Goal: Task Accomplishment & Management: Use online tool/utility

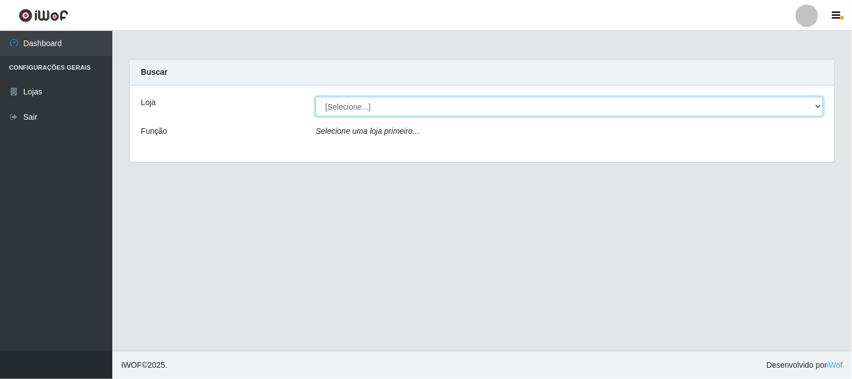
click at [341, 107] on select "[Selecione...] Rede Compras Supermercados - LOJA 1" at bounding box center [570, 107] width 508 height 20
select select "158"
click at [316, 97] on select "[Selecione...] Rede Compras Supermercados - LOJA 1" at bounding box center [570, 107] width 508 height 20
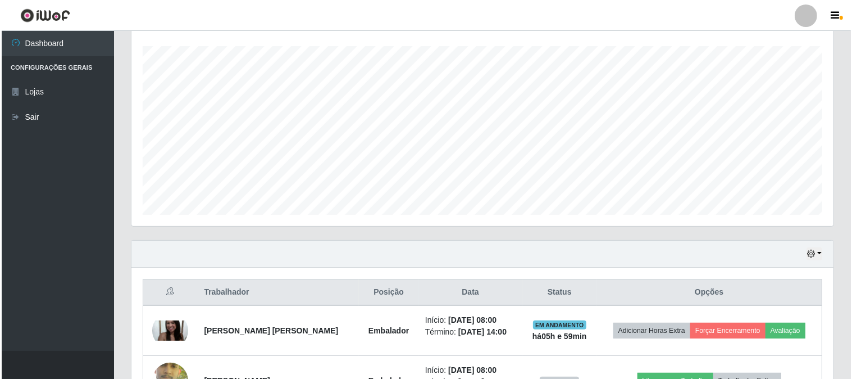
scroll to position [374, 0]
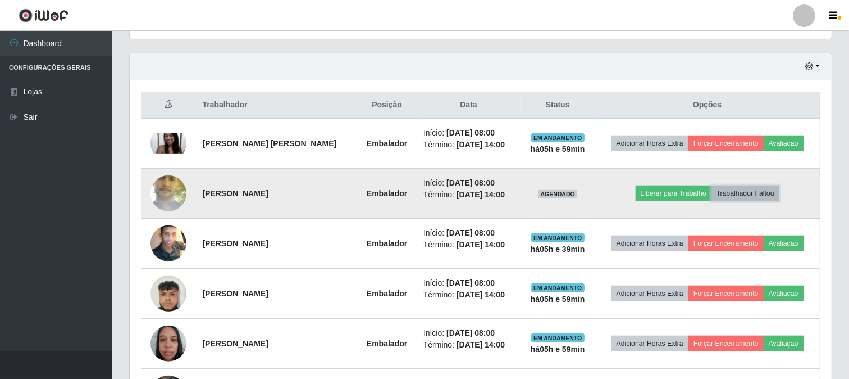
click at [731, 192] on button "Trabalhador Faltou" at bounding box center [746, 193] width 68 height 16
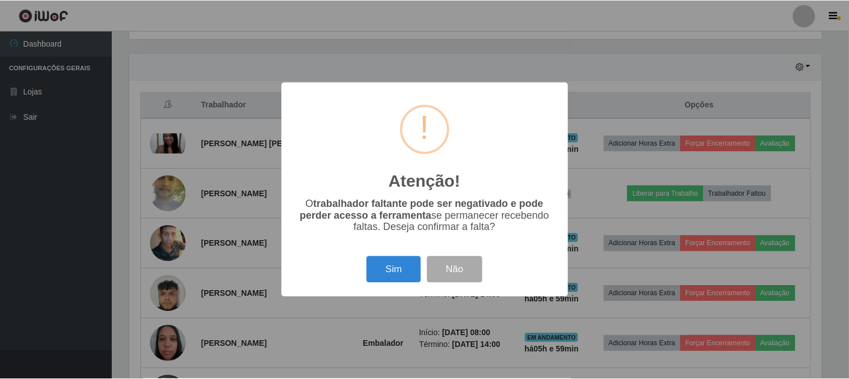
scroll to position [233, 695]
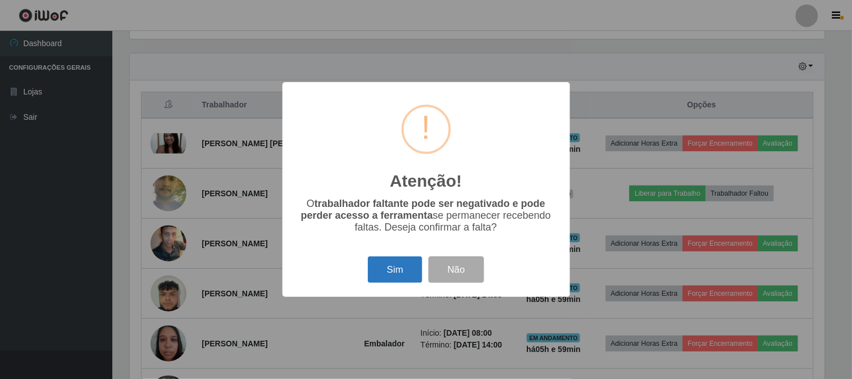
click at [399, 268] on button "Sim" at bounding box center [395, 269] width 54 height 26
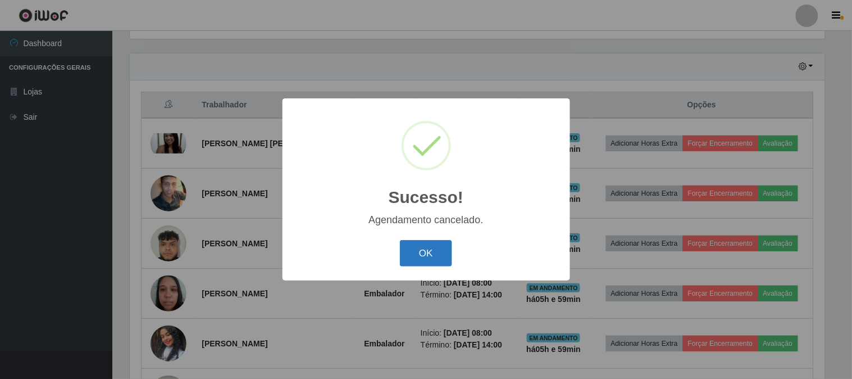
click at [401, 261] on button "OK" at bounding box center [426, 253] width 52 height 26
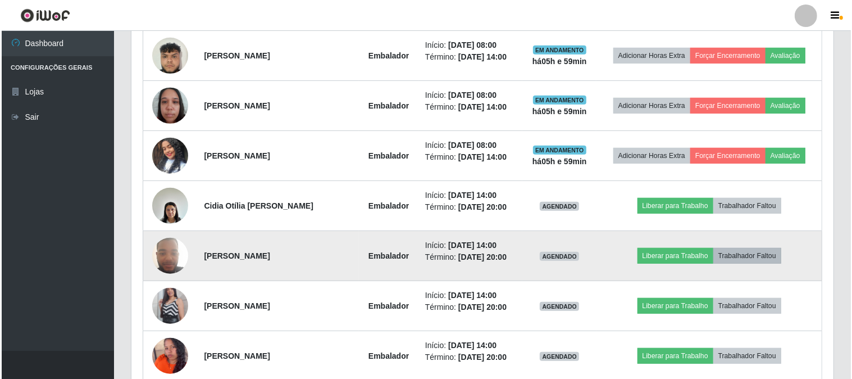
scroll to position [561376, 560908]
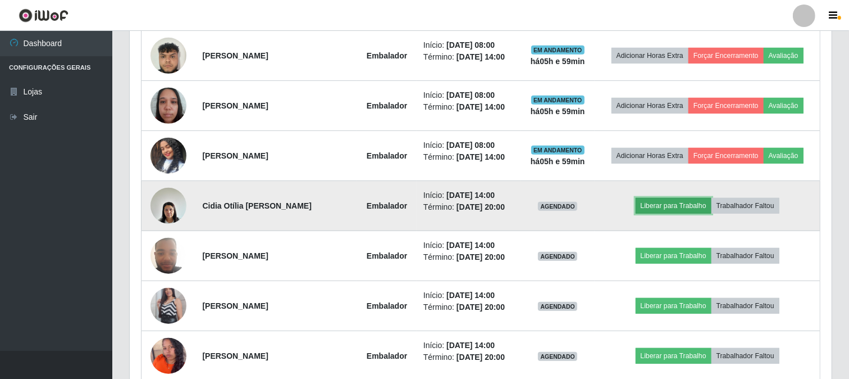
click at [659, 209] on button "Liberar para Trabalho" at bounding box center [674, 206] width 76 height 16
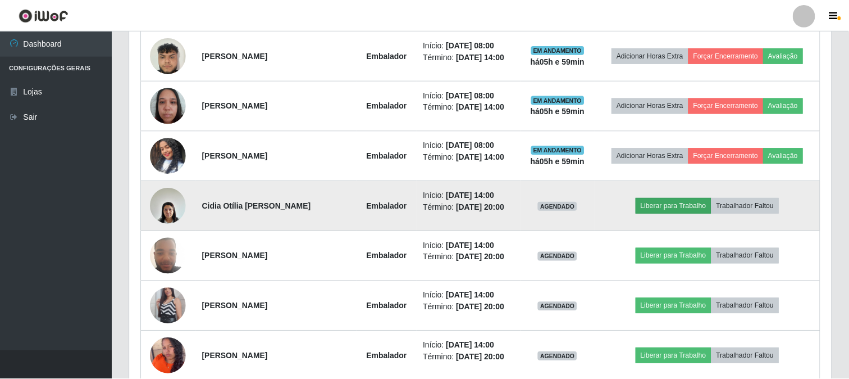
scroll to position [233, 695]
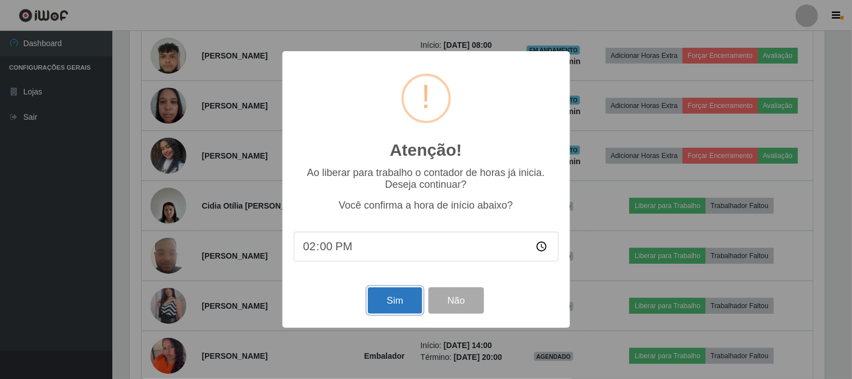
click at [399, 306] on button "Sim" at bounding box center [395, 300] width 54 height 26
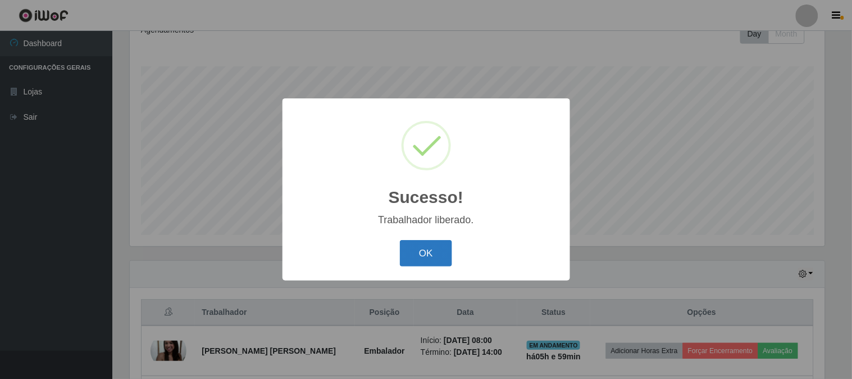
click at [433, 250] on button "OK" at bounding box center [426, 253] width 52 height 26
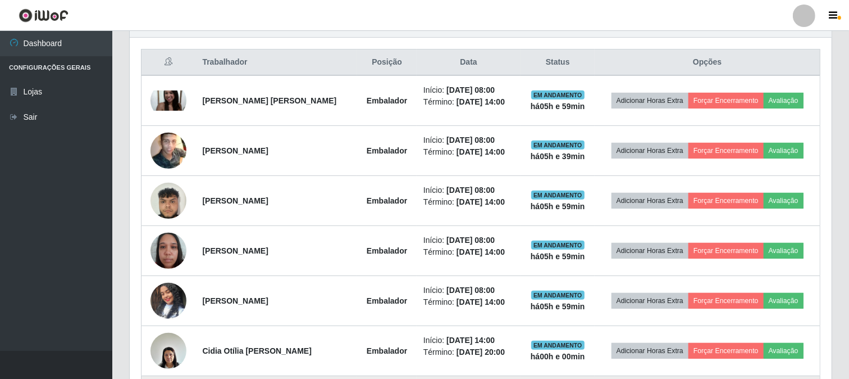
scroll to position [541, 0]
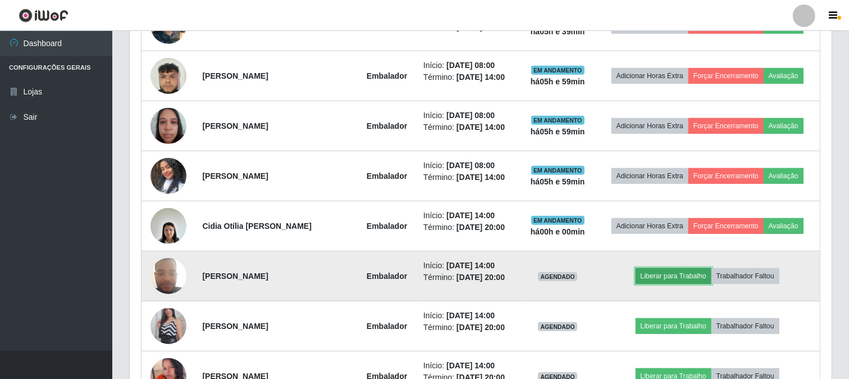
click at [656, 274] on button "Liberar para Trabalho" at bounding box center [674, 276] width 76 height 16
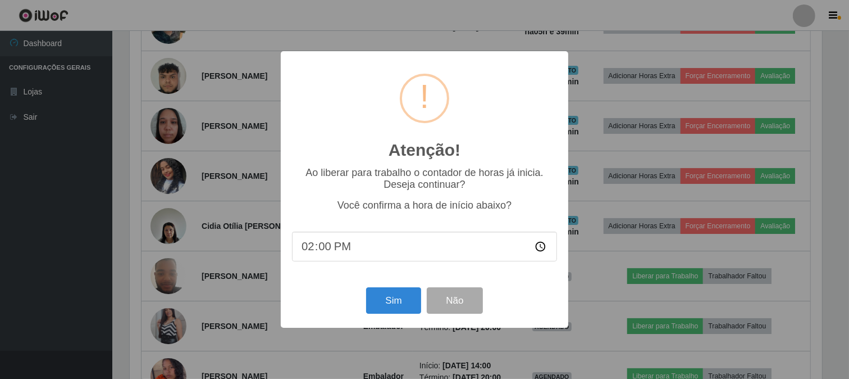
scroll to position [233, 695]
click at [391, 298] on button "Sim" at bounding box center [395, 300] width 54 height 26
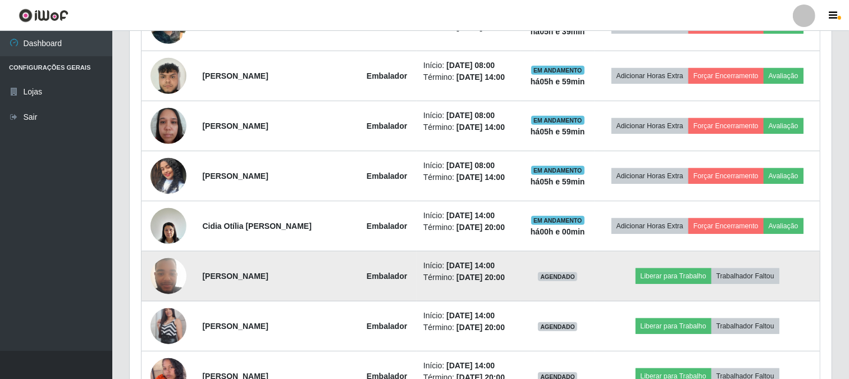
scroll to position [0, 0]
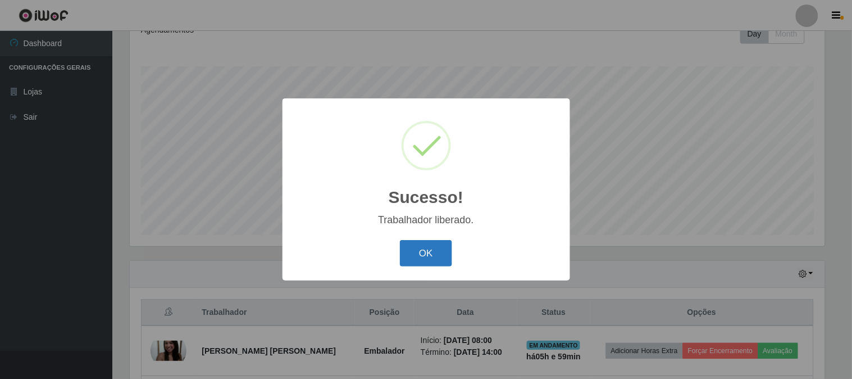
click at [418, 256] on button "OK" at bounding box center [426, 253] width 52 height 26
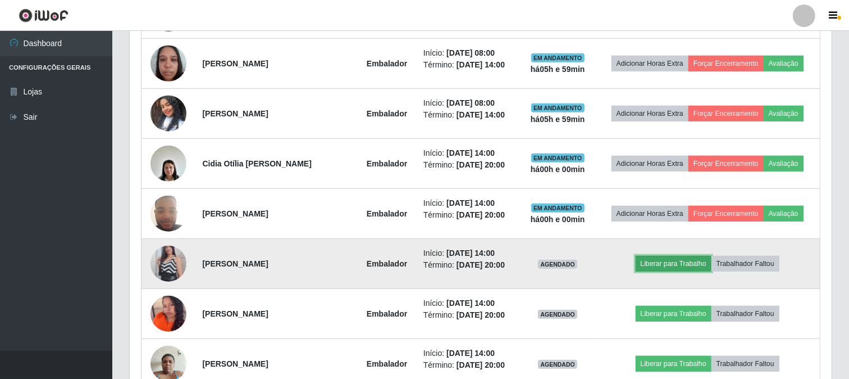
click at [659, 261] on button "Liberar para Trabalho" at bounding box center [674, 264] width 76 height 16
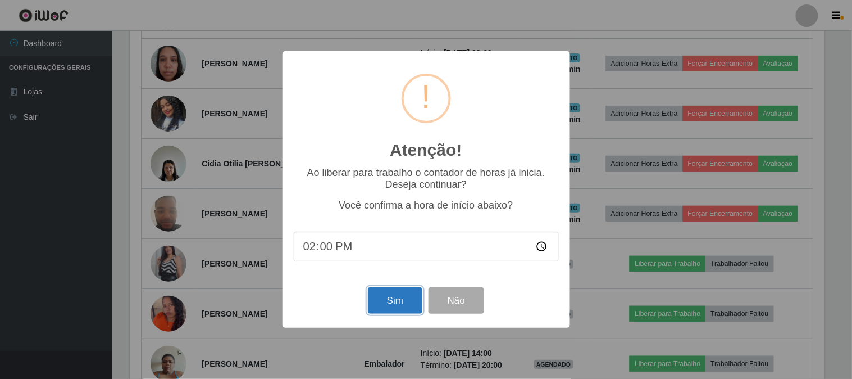
click at [394, 302] on button "Sim" at bounding box center [395, 300] width 54 height 26
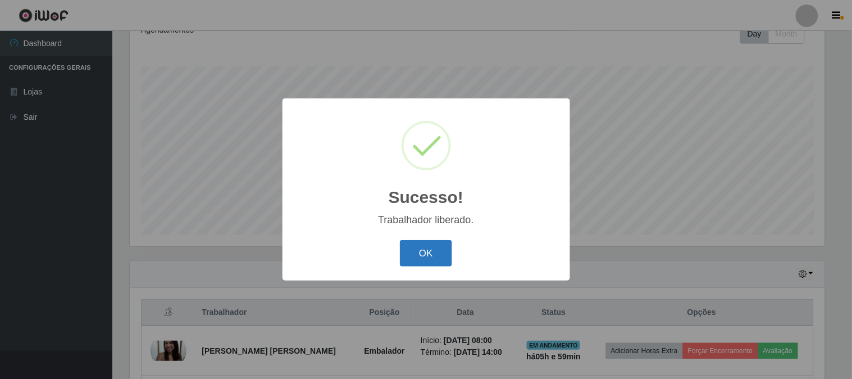
click at [435, 255] on button "OK" at bounding box center [426, 253] width 52 height 26
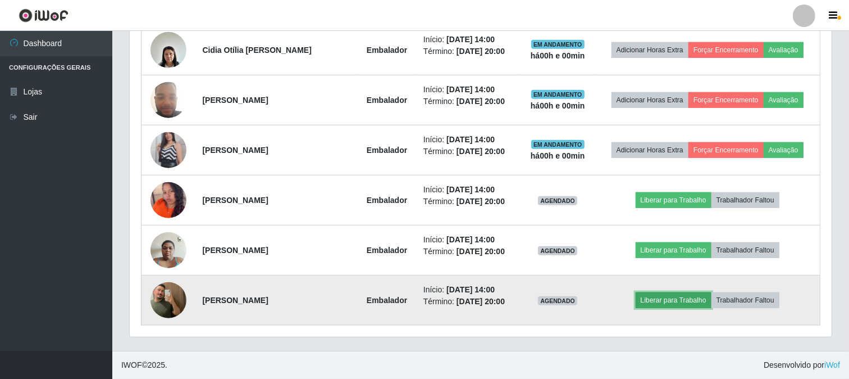
click at [665, 298] on button "Liberar para Trabalho" at bounding box center [674, 300] width 76 height 16
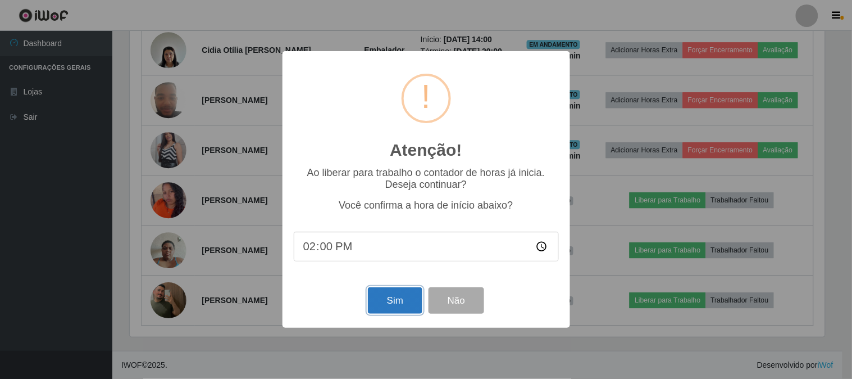
click at [389, 305] on button "Sim" at bounding box center [395, 300] width 54 height 26
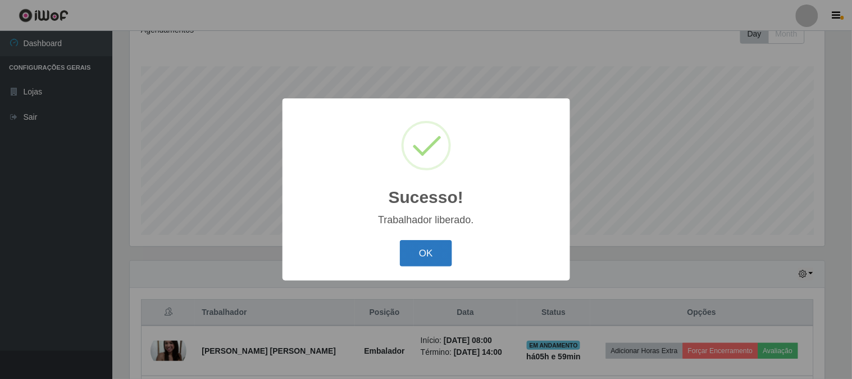
click at [426, 250] on button "OK" at bounding box center [426, 253] width 52 height 26
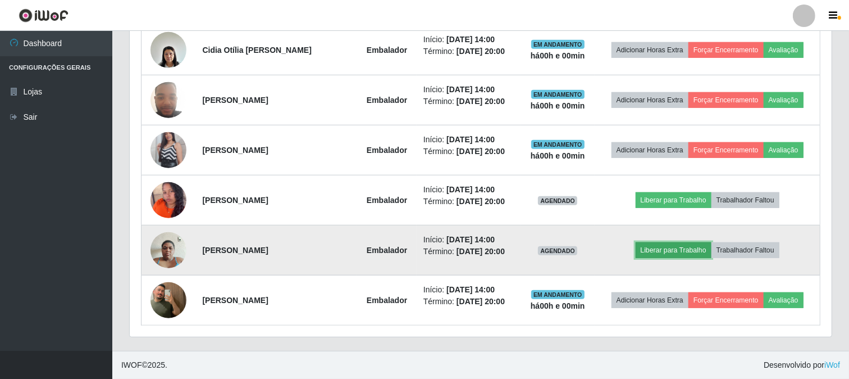
click at [665, 249] on button "Liberar para Trabalho" at bounding box center [674, 250] width 76 height 16
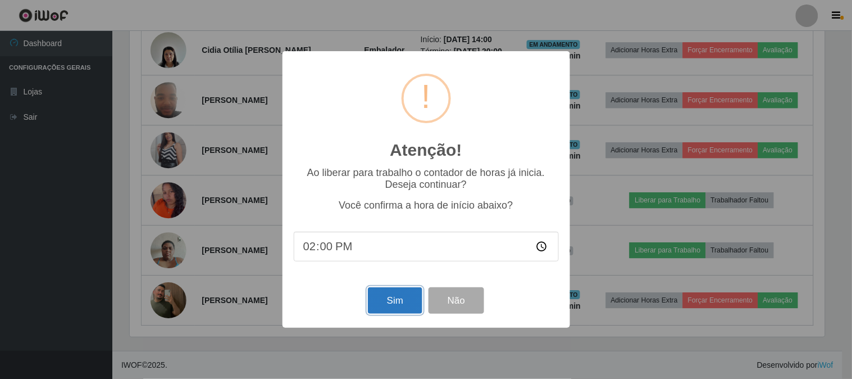
click at [380, 302] on button "Sim" at bounding box center [395, 300] width 54 height 26
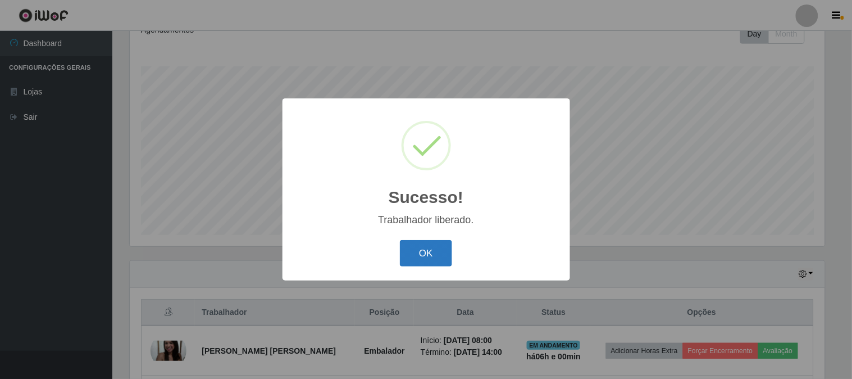
click at [433, 252] on button "OK" at bounding box center [426, 253] width 52 height 26
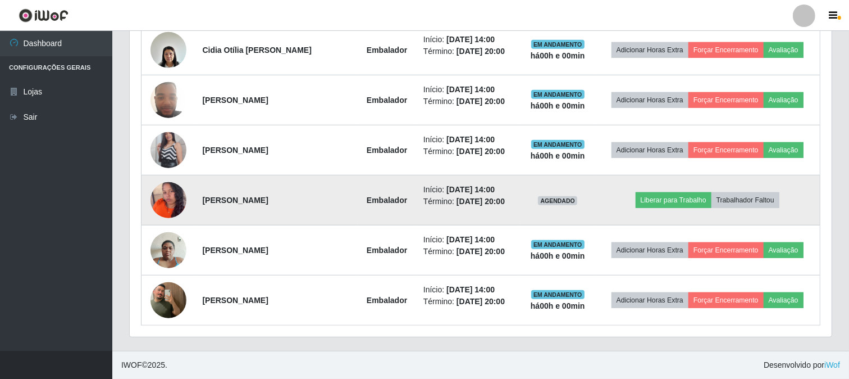
click at [161, 198] on img at bounding box center [169, 199] width 36 height 45
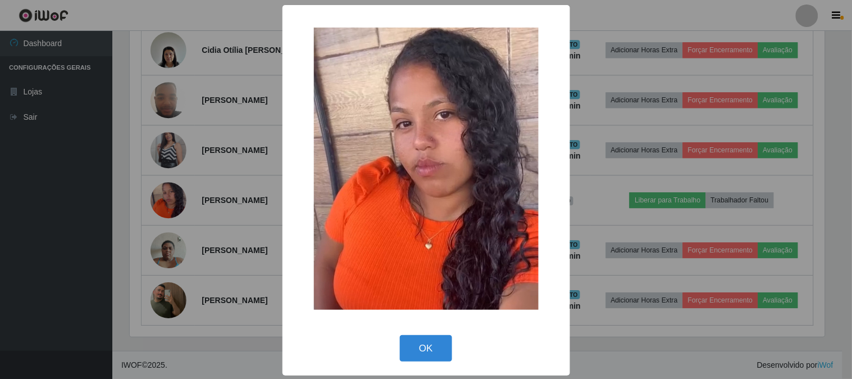
click at [608, 193] on div "× OK Cancel" at bounding box center [426, 189] width 852 height 379
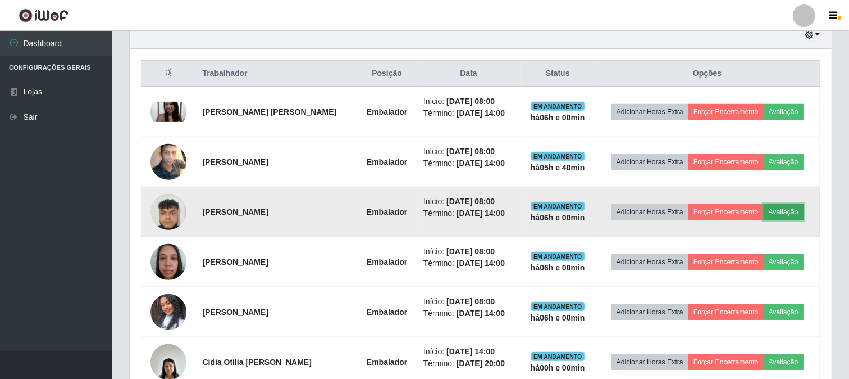
click at [783, 206] on button "Avaliação" at bounding box center [784, 212] width 40 height 16
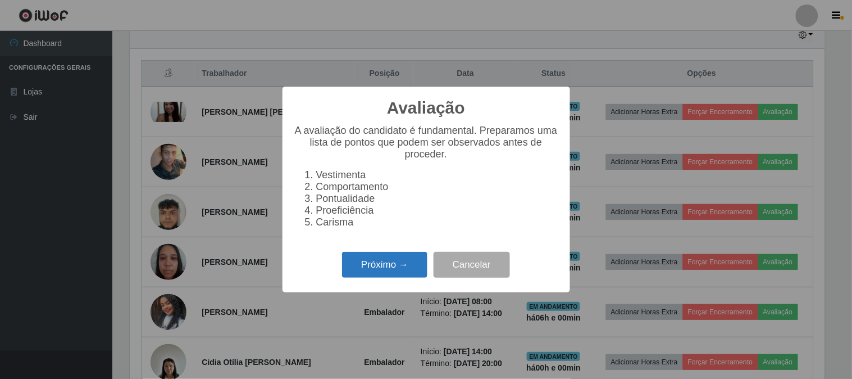
click at [381, 264] on button "Próximo →" at bounding box center [384, 265] width 85 height 26
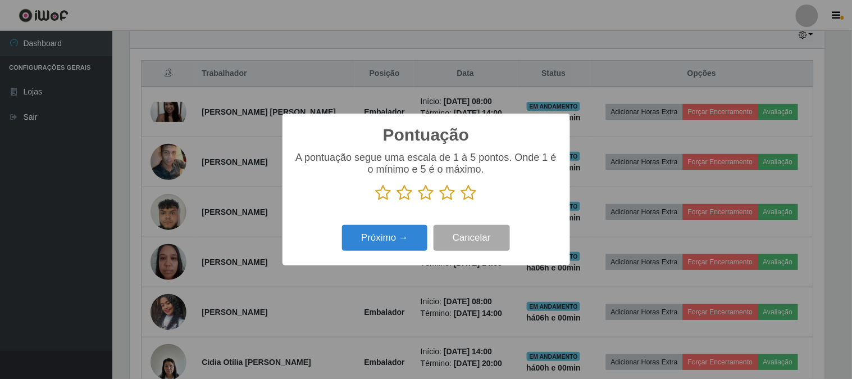
click at [472, 195] on icon at bounding box center [469, 192] width 16 height 17
click at [461, 201] on input "radio" at bounding box center [461, 201] width 0 height 0
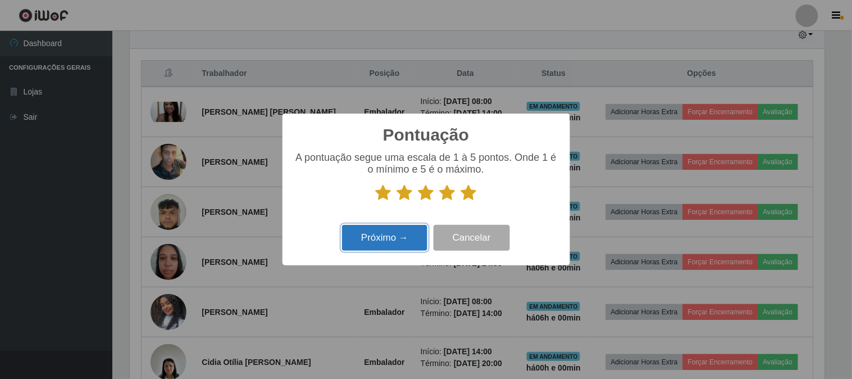
click at [366, 249] on button "Próximo →" at bounding box center [384, 238] width 85 height 26
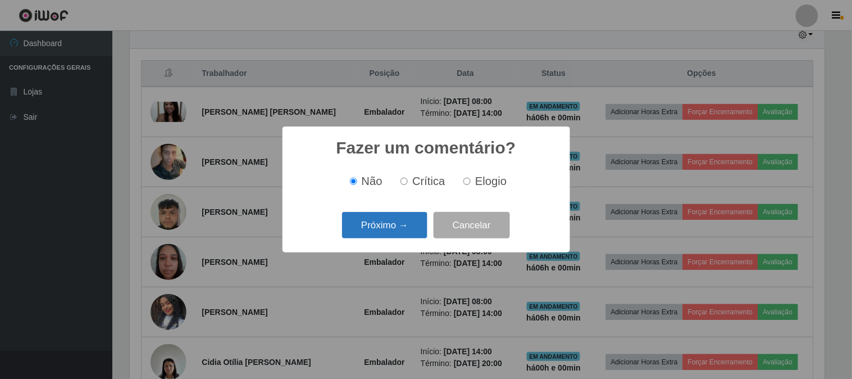
click at [417, 220] on button "Próximo →" at bounding box center [384, 225] width 85 height 26
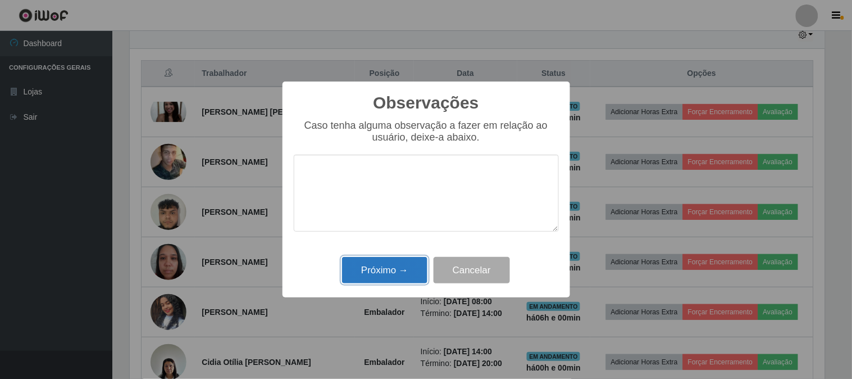
click at [390, 270] on button "Próximo →" at bounding box center [384, 270] width 85 height 26
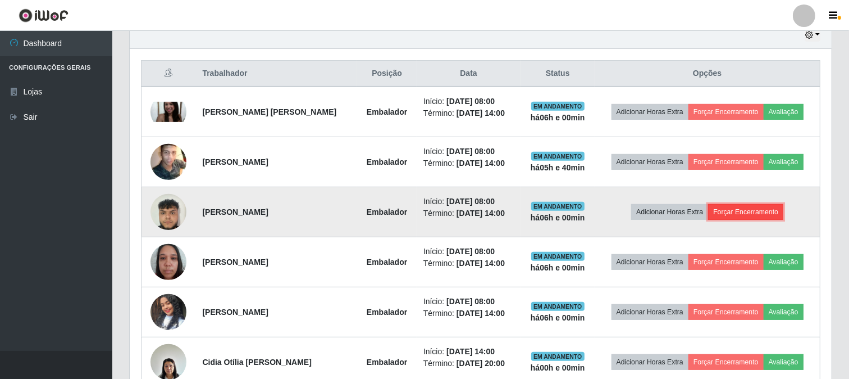
click at [737, 204] on button "Forçar Encerramento" at bounding box center [745, 212] width 75 height 16
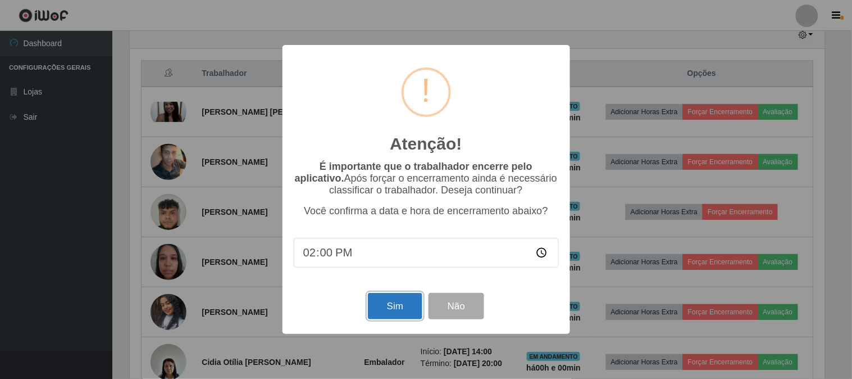
click at [399, 304] on button "Sim" at bounding box center [395, 306] width 54 height 26
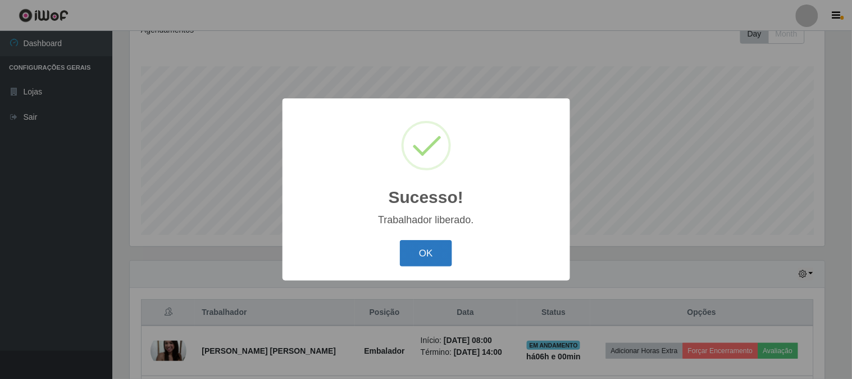
click at [424, 257] on button "OK" at bounding box center [426, 253] width 52 height 26
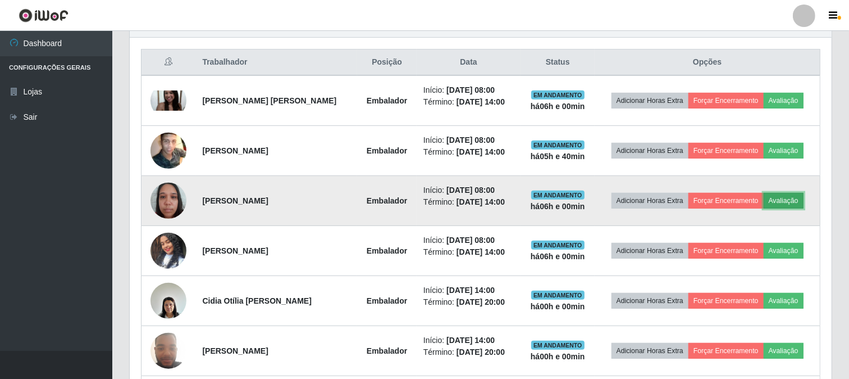
click at [803, 198] on button "Avaliação" at bounding box center [784, 201] width 40 height 16
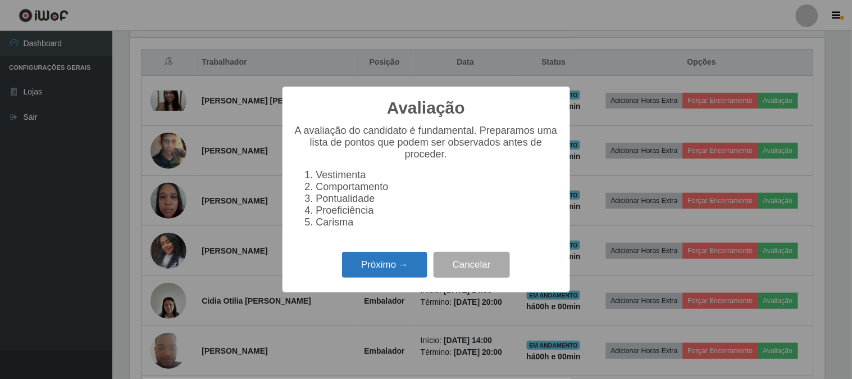
click at [371, 260] on button "Próximo →" at bounding box center [384, 265] width 85 height 26
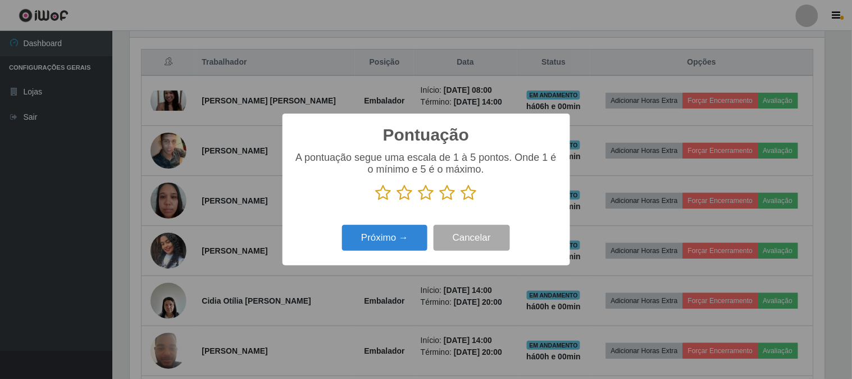
click at [467, 192] on icon at bounding box center [469, 192] width 16 height 17
click at [461, 201] on input "radio" at bounding box center [461, 201] width 0 height 0
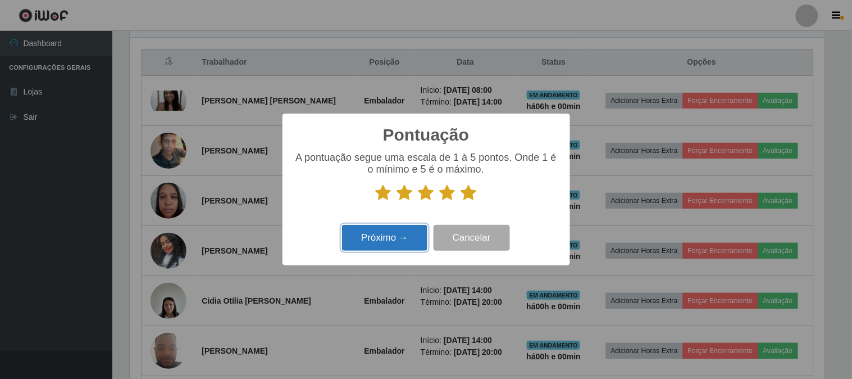
click at [377, 239] on button "Próximo →" at bounding box center [384, 238] width 85 height 26
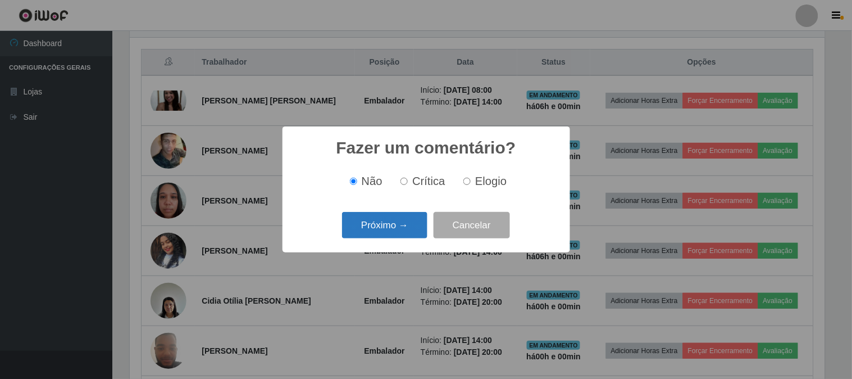
click at [408, 228] on button "Próximo →" at bounding box center [384, 225] width 85 height 26
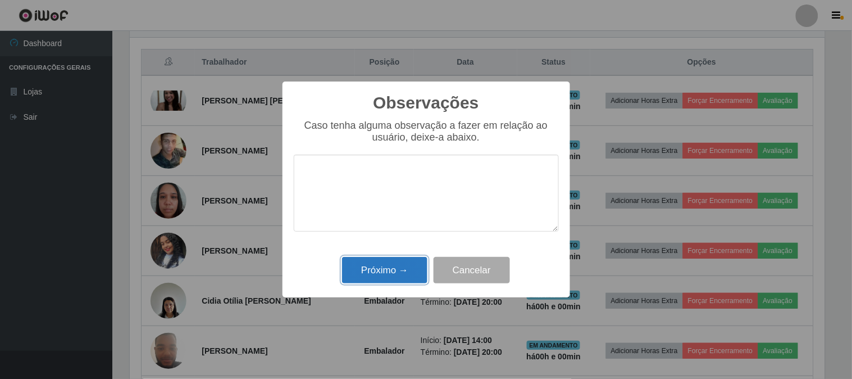
click at [401, 271] on button "Próximo →" at bounding box center [384, 270] width 85 height 26
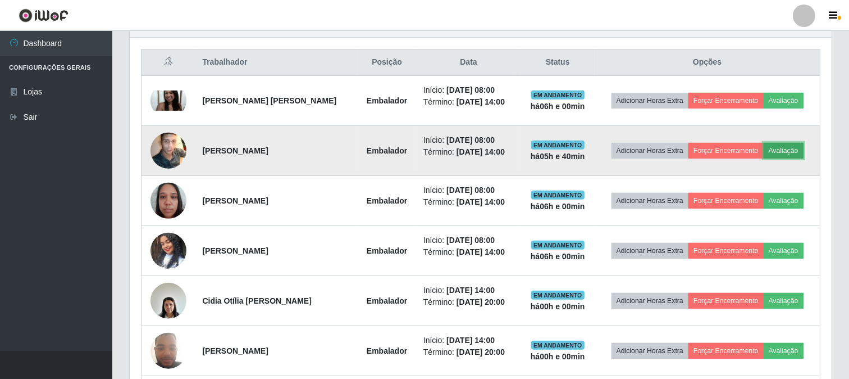
click at [790, 147] on button "Avaliação" at bounding box center [784, 151] width 40 height 16
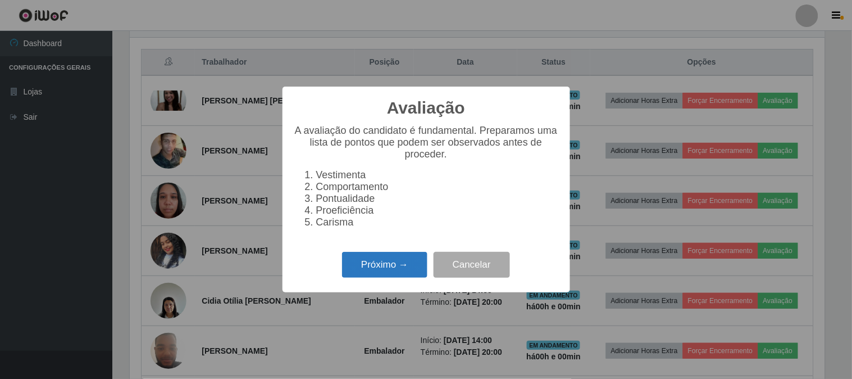
click at [386, 266] on button "Próximo →" at bounding box center [384, 265] width 85 height 26
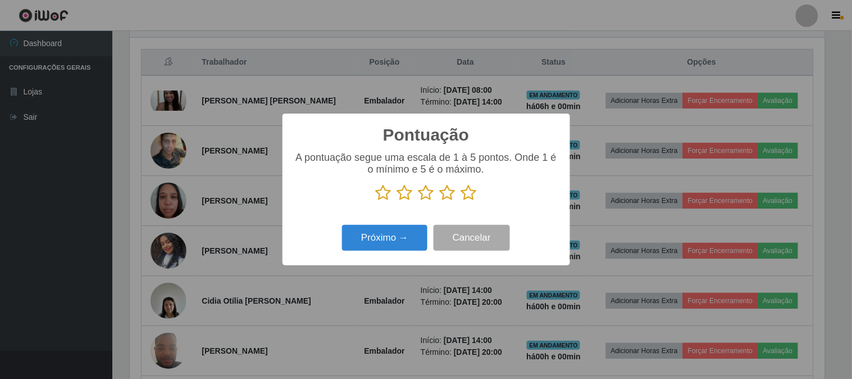
click at [471, 192] on icon at bounding box center [469, 192] width 16 height 17
click at [461, 201] on input "radio" at bounding box center [461, 201] width 0 height 0
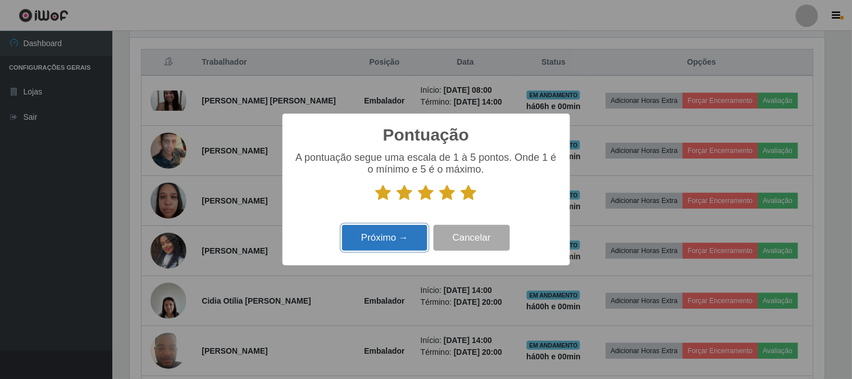
click at [394, 235] on button "Próximo →" at bounding box center [384, 238] width 85 height 26
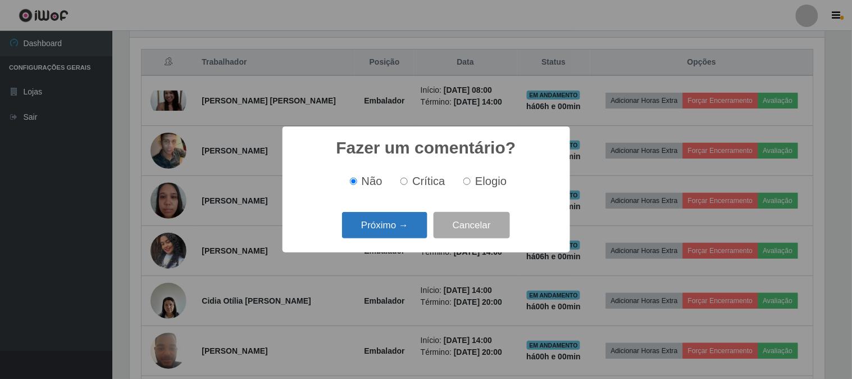
click at [403, 228] on button "Próximo →" at bounding box center [384, 225] width 85 height 26
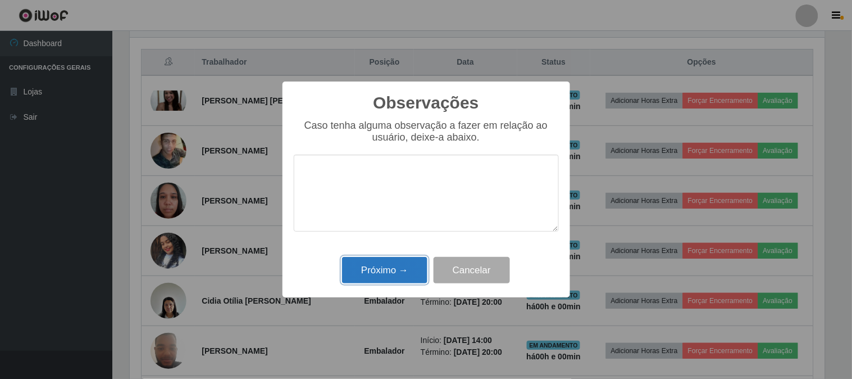
click at [399, 271] on button "Próximo →" at bounding box center [384, 270] width 85 height 26
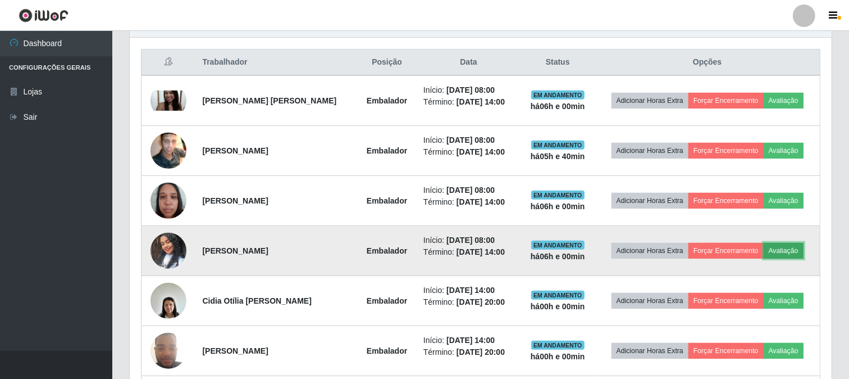
click at [778, 249] on button "Avaliação" at bounding box center [784, 251] width 40 height 16
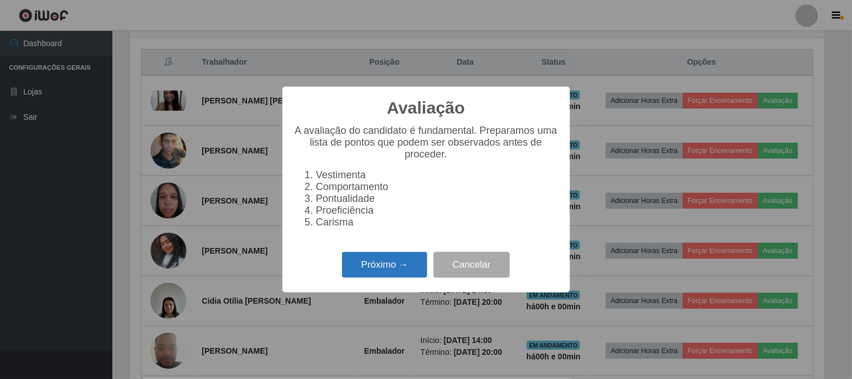
click at [377, 254] on button "Próximo →" at bounding box center [384, 265] width 85 height 26
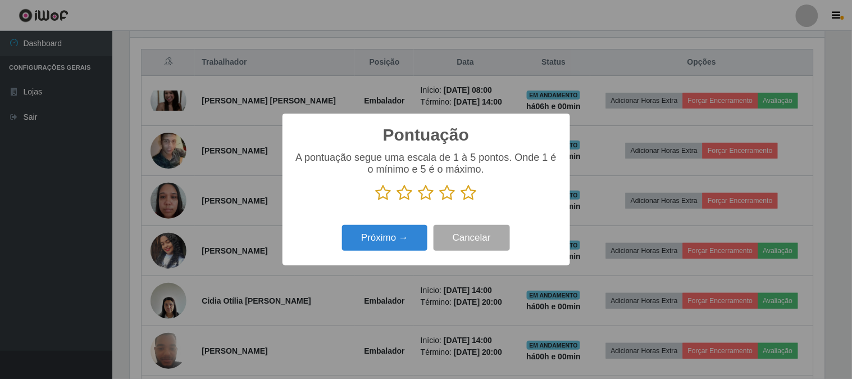
click at [470, 194] on icon at bounding box center [469, 192] width 16 height 17
click at [461, 201] on input "radio" at bounding box center [461, 201] width 0 height 0
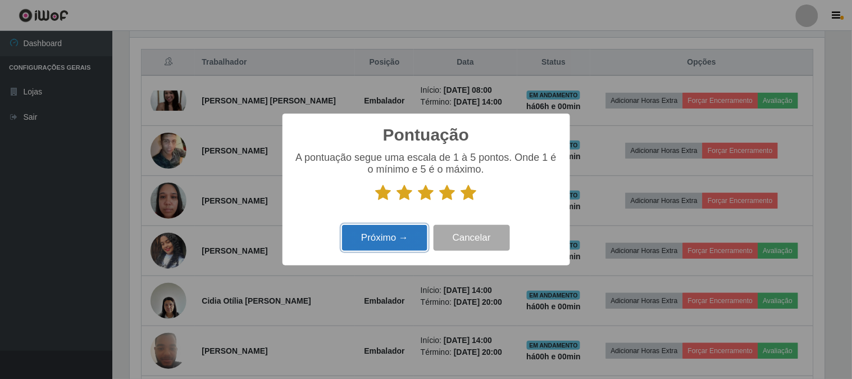
click at [388, 240] on button "Próximo →" at bounding box center [384, 238] width 85 height 26
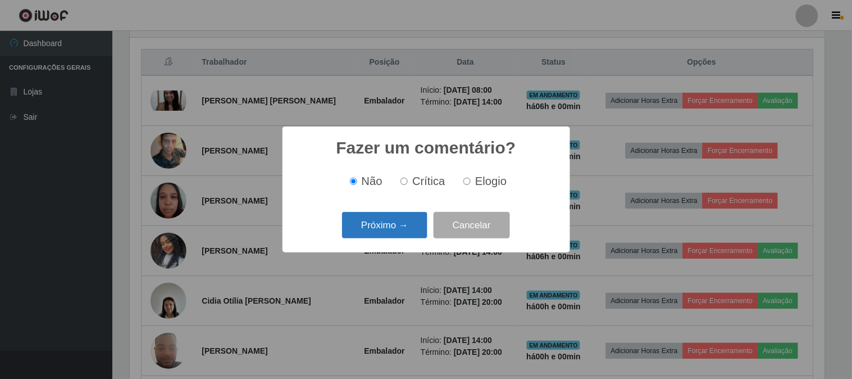
click at [402, 225] on button "Próximo →" at bounding box center [384, 225] width 85 height 26
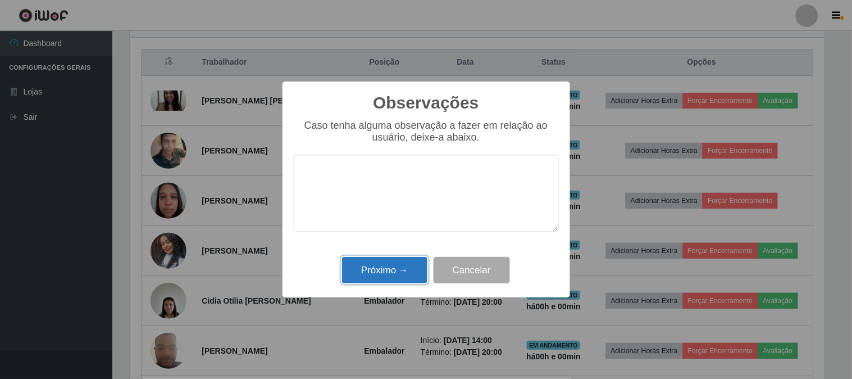
click at [371, 270] on button "Próximo →" at bounding box center [384, 270] width 85 height 26
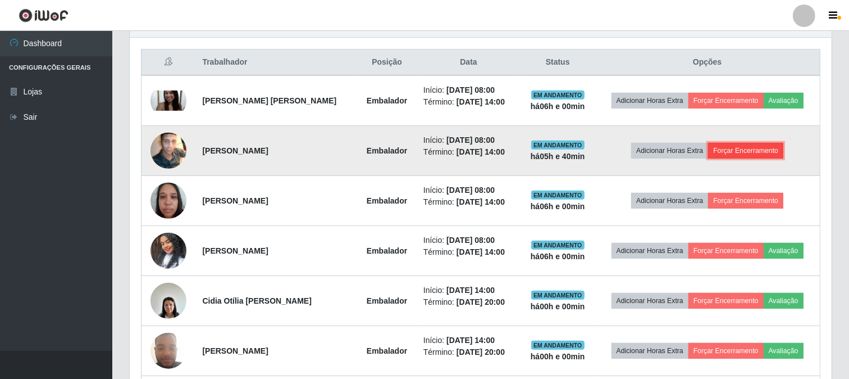
click at [750, 144] on button "Forçar Encerramento" at bounding box center [745, 151] width 75 height 16
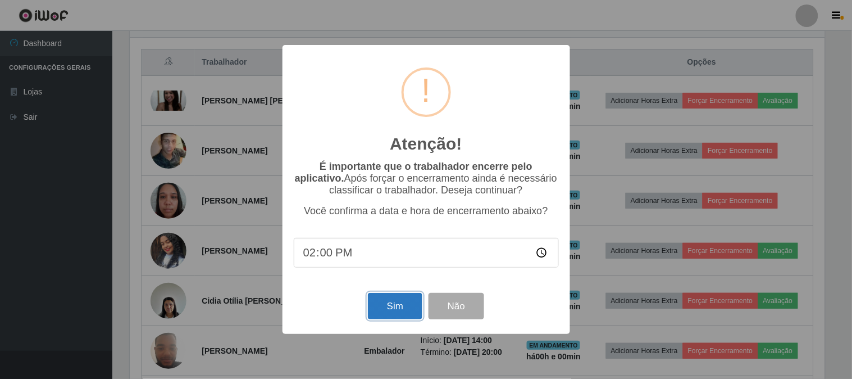
click at [385, 309] on button "Sim" at bounding box center [395, 306] width 54 height 26
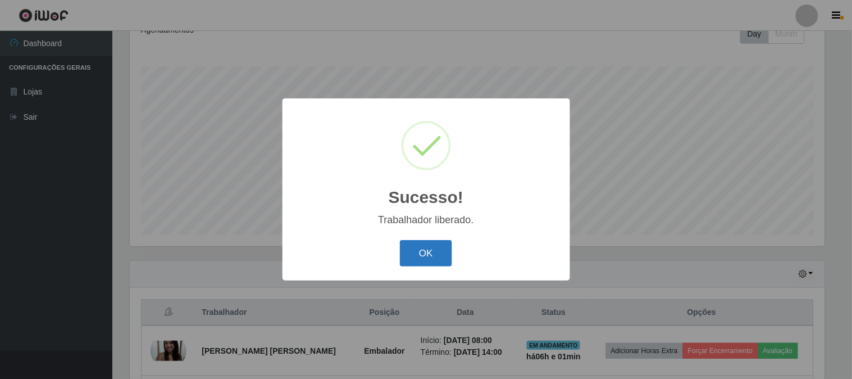
click at [412, 254] on button "OK" at bounding box center [426, 253] width 52 height 26
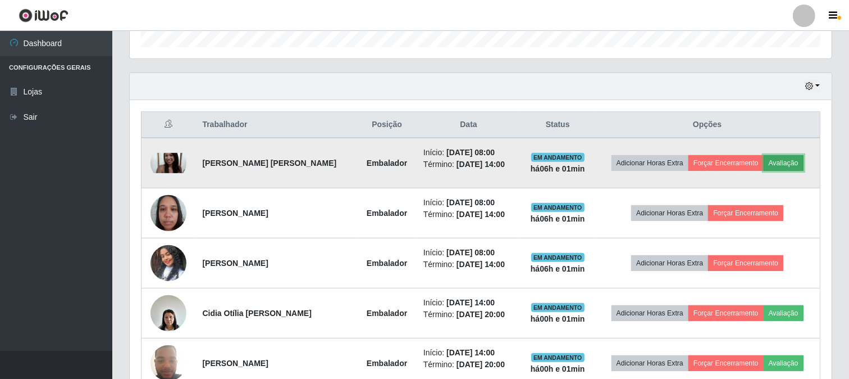
click at [794, 161] on button "Avaliação" at bounding box center [784, 163] width 40 height 16
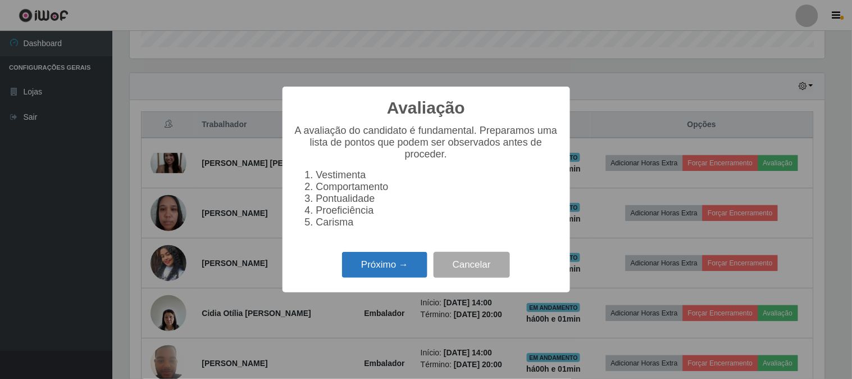
click at [390, 256] on button "Próximo →" at bounding box center [384, 265] width 85 height 26
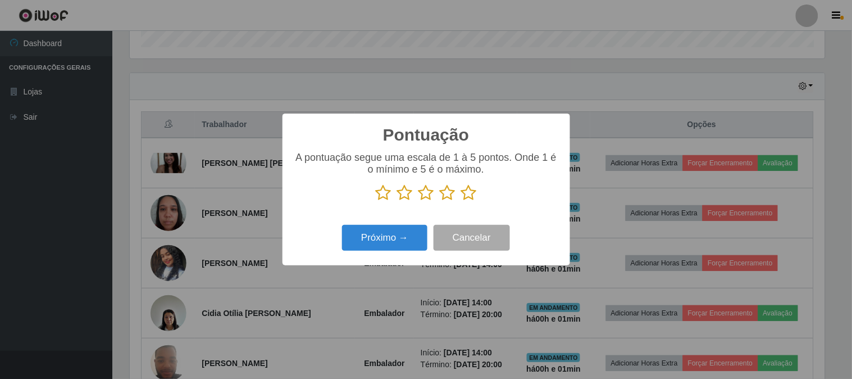
click at [470, 189] on icon at bounding box center [469, 192] width 16 height 17
click at [461, 201] on input "radio" at bounding box center [461, 201] width 0 height 0
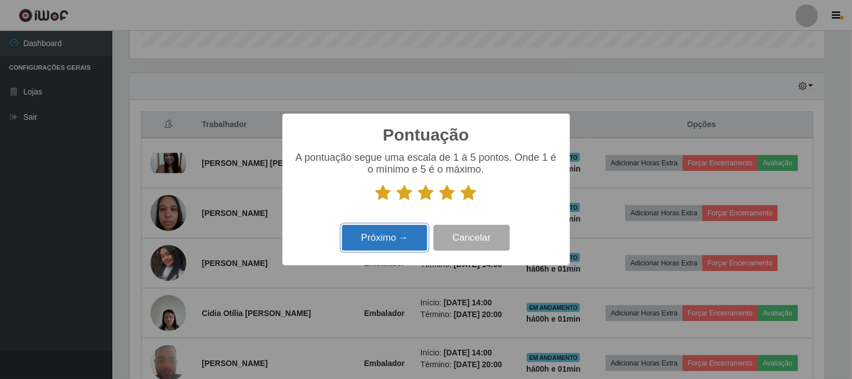
click at [398, 245] on button "Próximo →" at bounding box center [384, 238] width 85 height 26
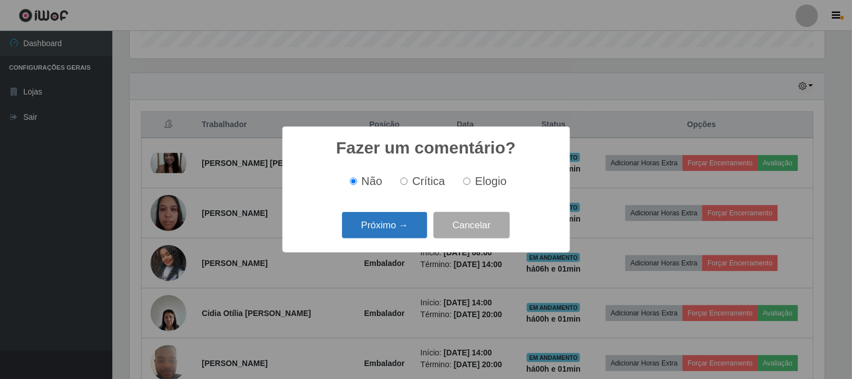
click at [412, 235] on button "Próximo →" at bounding box center [384, 225] width 85 height 26
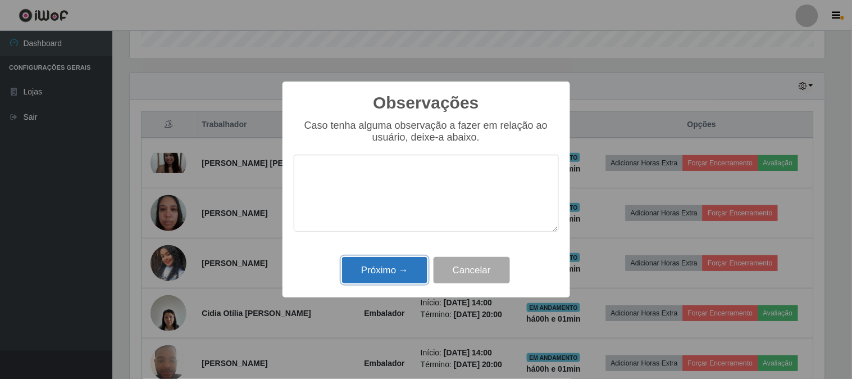
click at [399, 266] on button "Próximo →" at bounding box center [384, 270] width 85 height 26
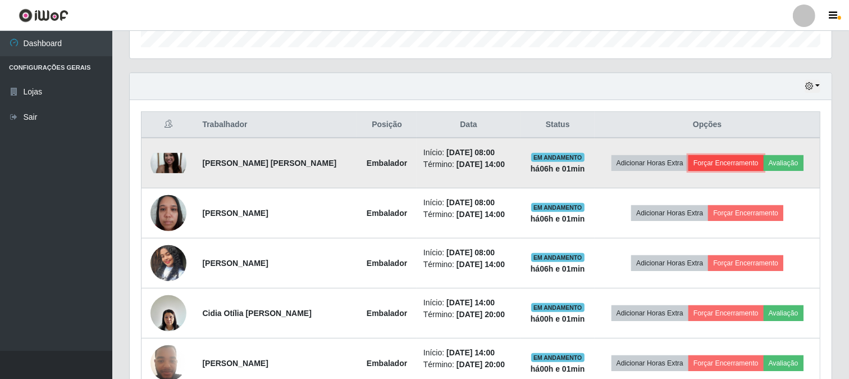
click at [739, 170] on button "Forçar Encerramento" at bounding box center [726, 163] width 75 height 16
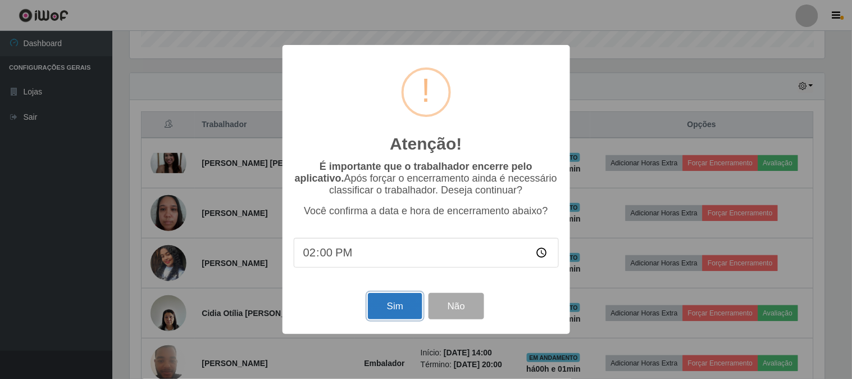
click at [392, 307] on button "Sim" at bounding box center [395, 306] width 54 height 26
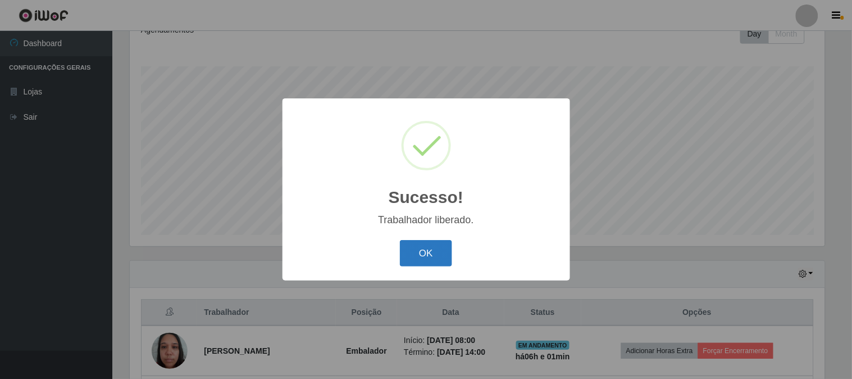
click at [428, 249] on button "OK" at bounding box center [426, 253] width 52 height 26
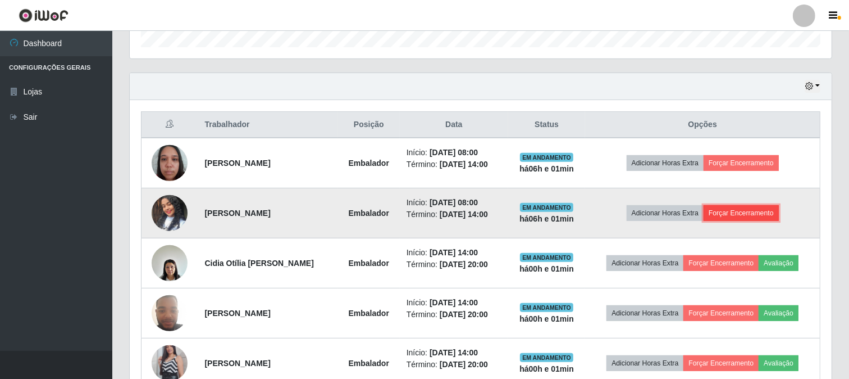
click at [748, 207] on button "Forçar Encerramento" at bounding box center [741, 213] width 75 height 16
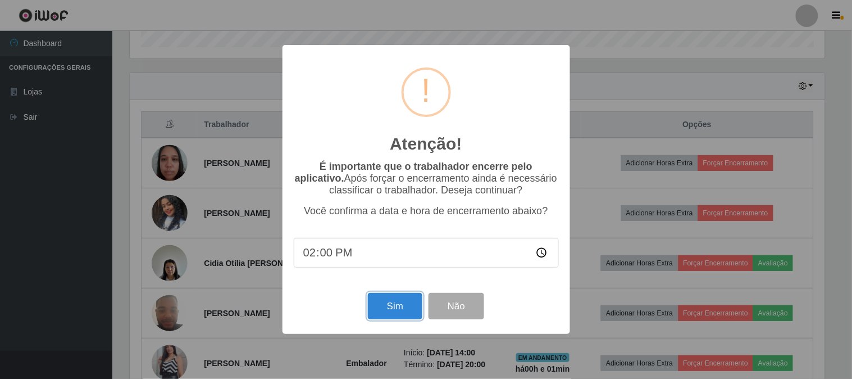
click at [396, 307] on button "Sim" at bounding box center [395, 306] width 54 height 26
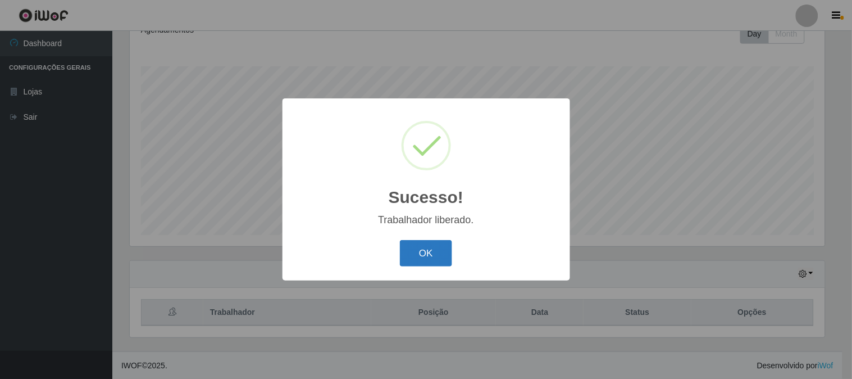
click at [440, 254] on button "OK" at bounding box center [426, 253] width 52 height 26
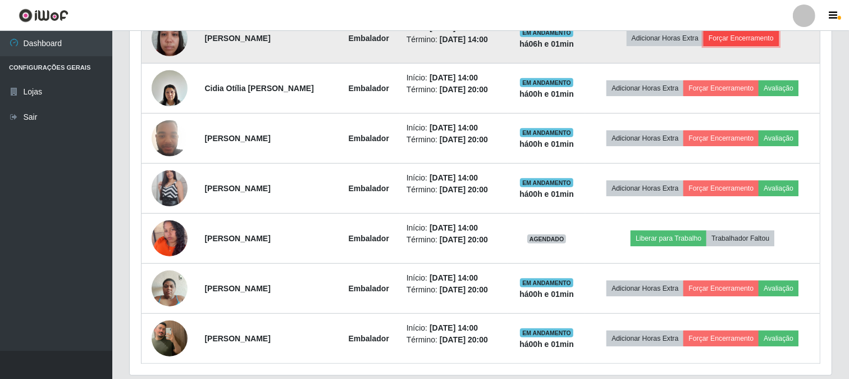
click at [755, 36] on button "Forçar Encerramento" at bounding box center [741, 38] width 75 height 16
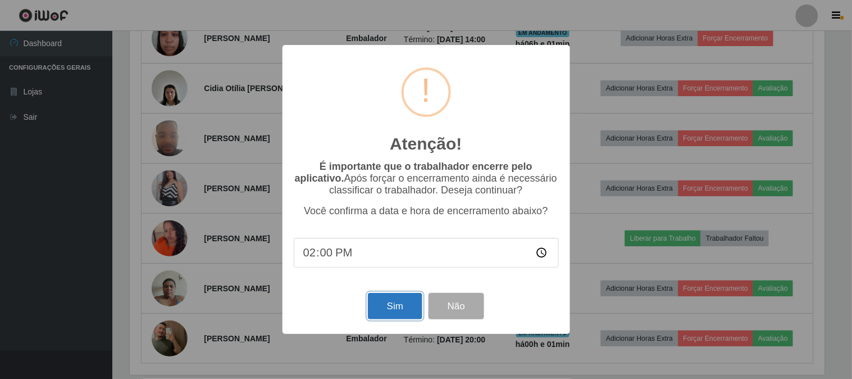
click at [398, 304] on button "Sim" at bounding box center [395, 306] width 54 height 26
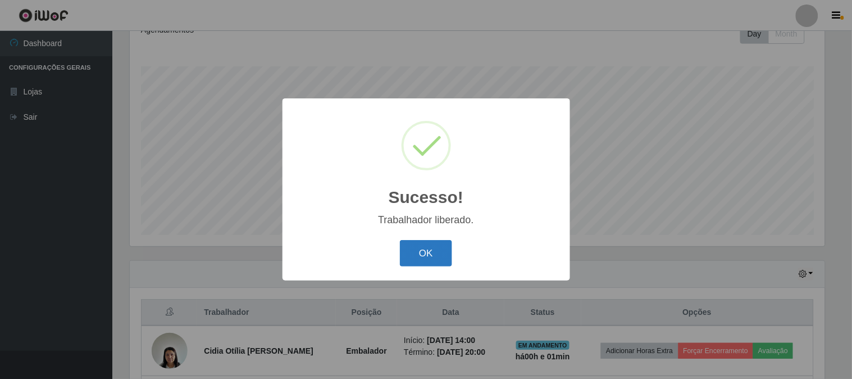
click at [434, 259] on button "OK" at bounding box center [426, 253] width 52 height 26
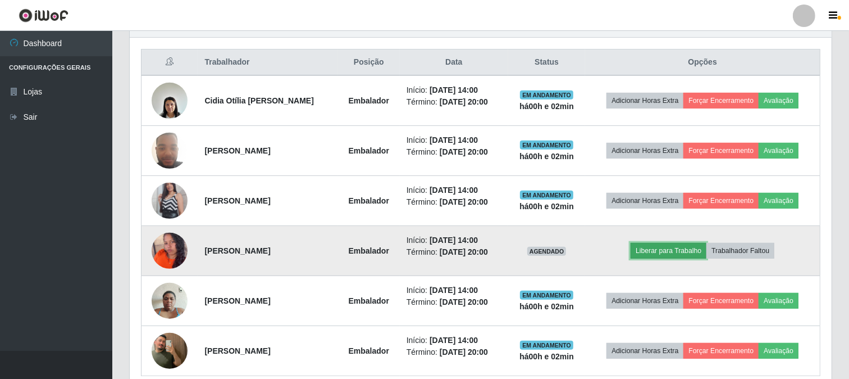
click at [683, 254] on button "Liberar para Trabalho" at bounding box center [669, 251] width 76 height 16
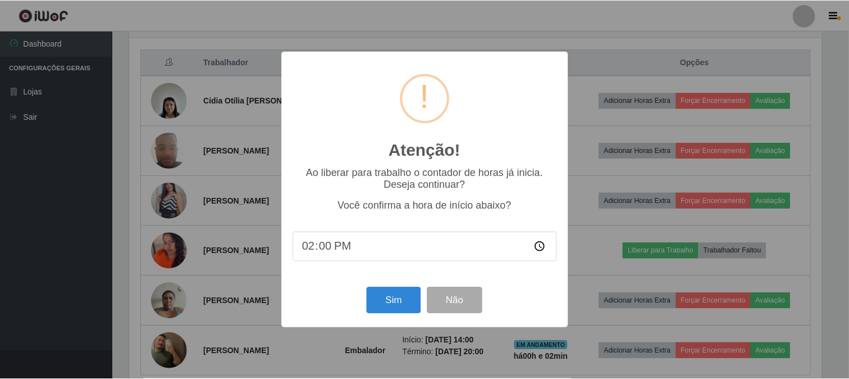
scroll to position [233, 695]
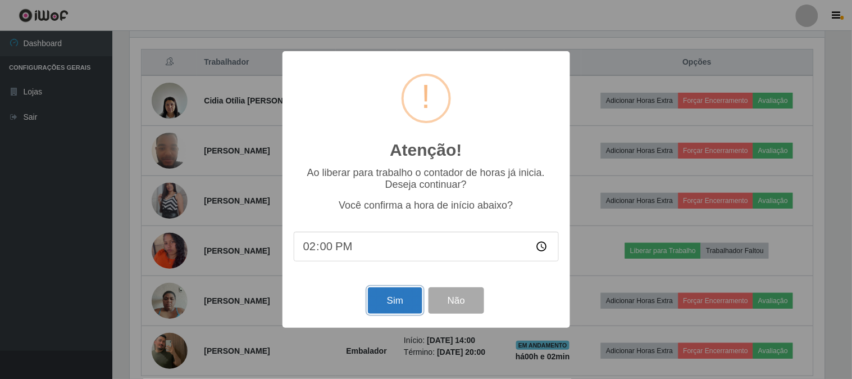
click at [391, 303] on button "Sim" at bounding box center [395, 300] width 54 height 26
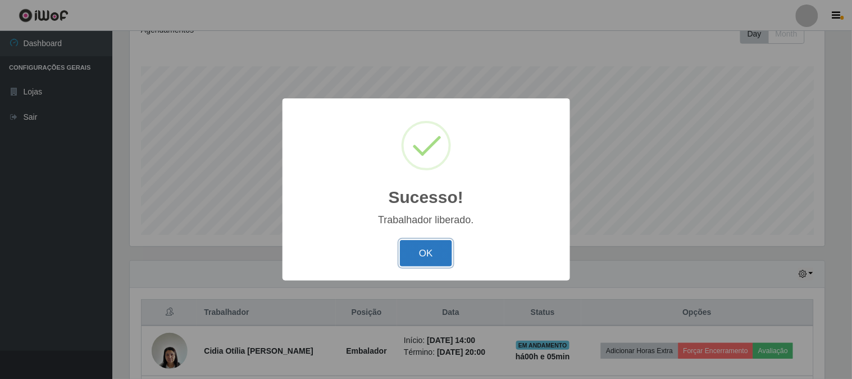
click at [435, 257] on button "OK" at bounding box center [426, 253] width 52 height 26
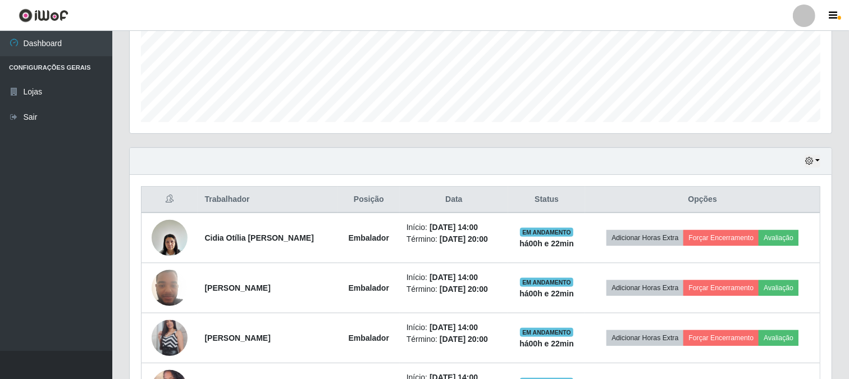
scroll to position [217, 0]
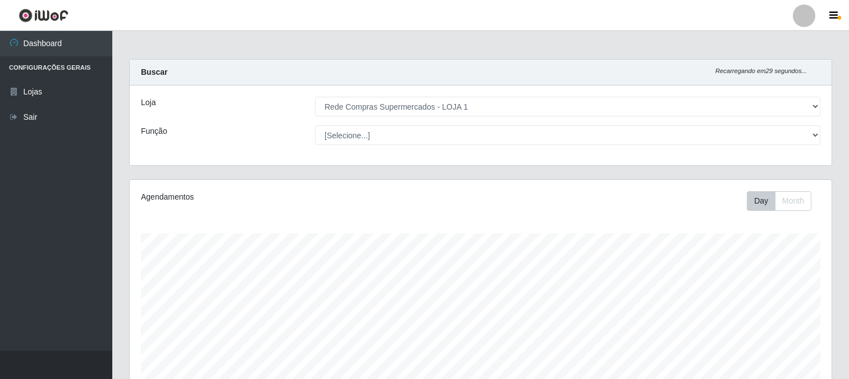
select select "158"
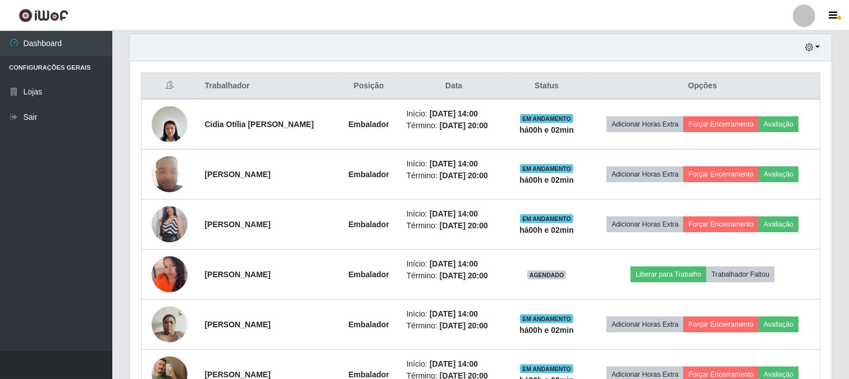
scroll to position [233, 702]
